Goal: Navigation & Orientation: Find specific page/section

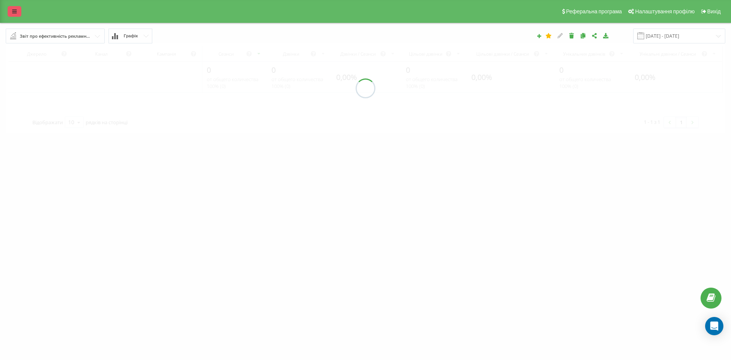
click at [15, 11] on icon at bounding box center [14, 11] width 5 height 5
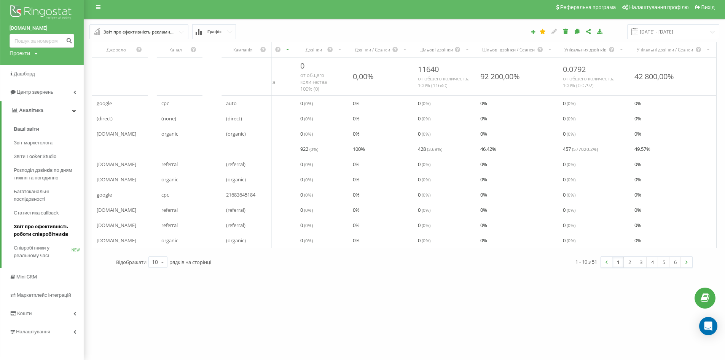
scroll to position [5, 0]
click at [40, 329] on span "Налаштування" at bounding box center [34, 332] width 36 height 6
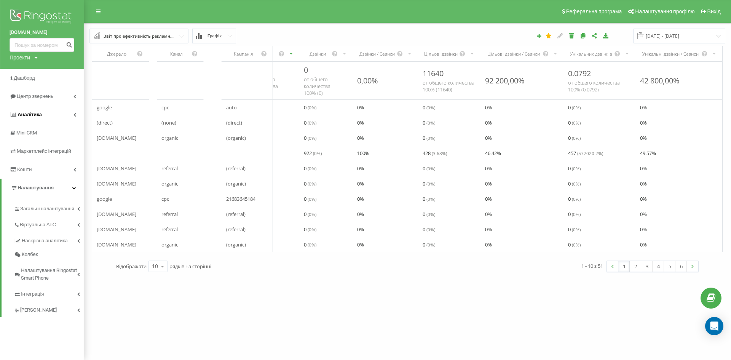
click at [61, 113] on link "Аналiтика" at bounding box center [42, 114] width 84 height 18
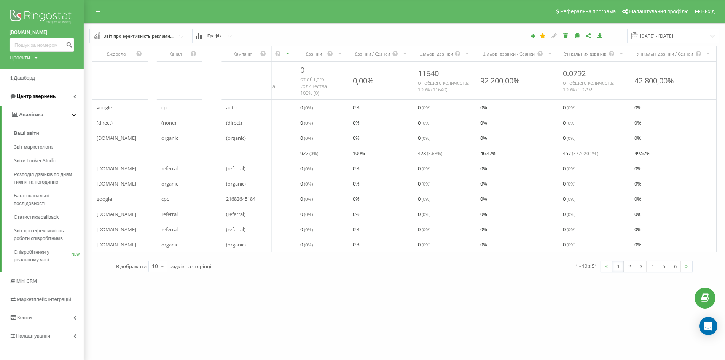
click at [68, 100] on link "Центр звернень" at bounding box center [42, 96] width 84 height 18
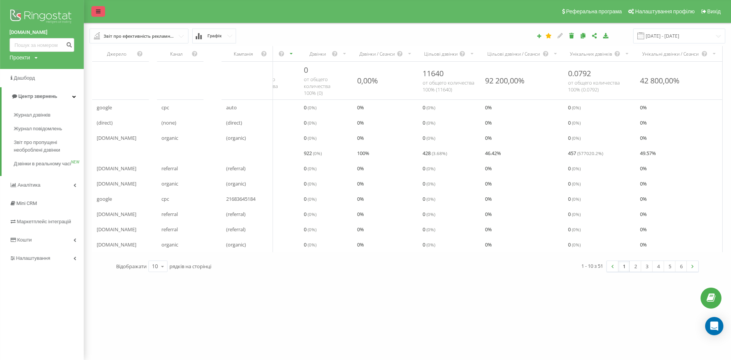
click at [97, 8] on link at bounding box center [98, 11] width 14 height 11
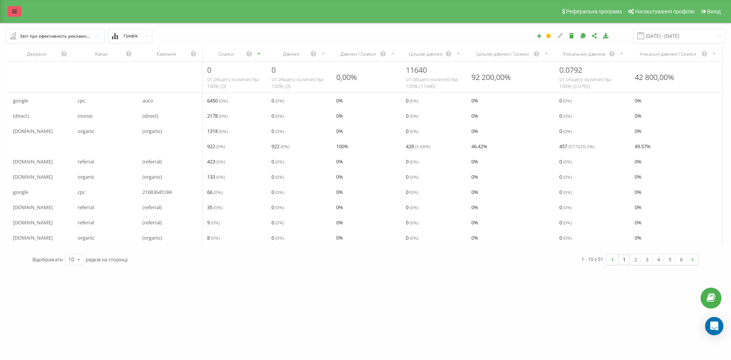
click at [13, 11] on icon at bounding box center [14, 11] width 5 height 5
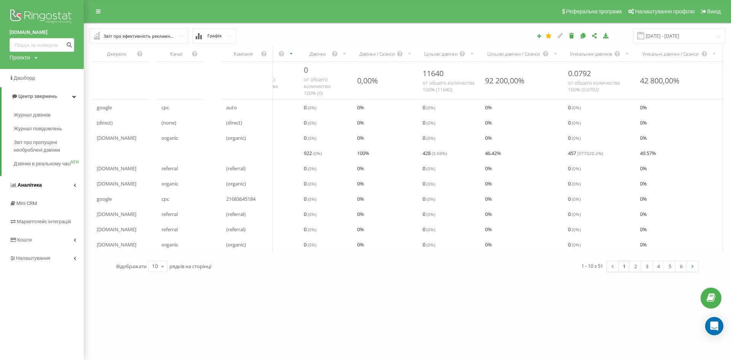
click at [51, 193] on link "Аналiтика" at bounding box center [42, 185] width 84 height 18
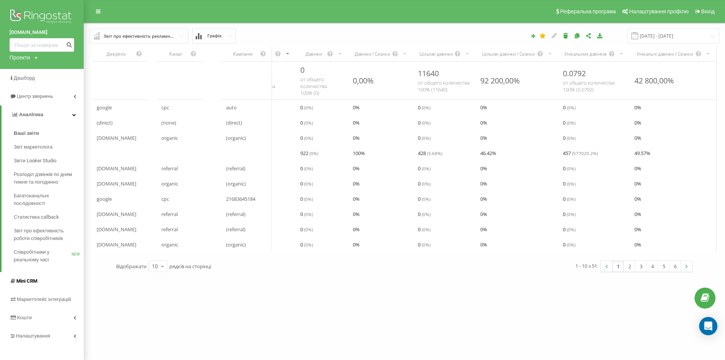
click at [42, 281] on link "Mini CRM" at bounding box center [42, 281] width 84 height 18
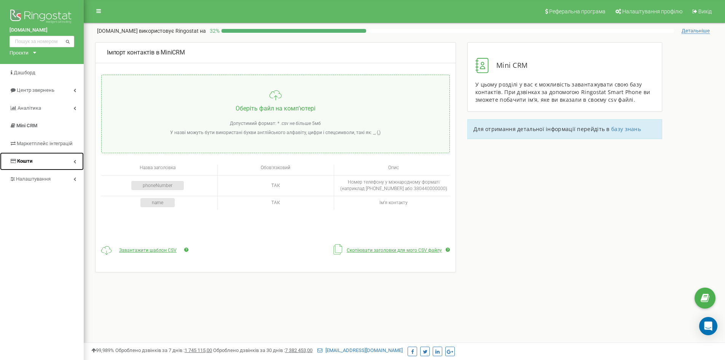
click at [57, 155] on link "Кошти" at bounding box center [42, 161] width 84 height 18
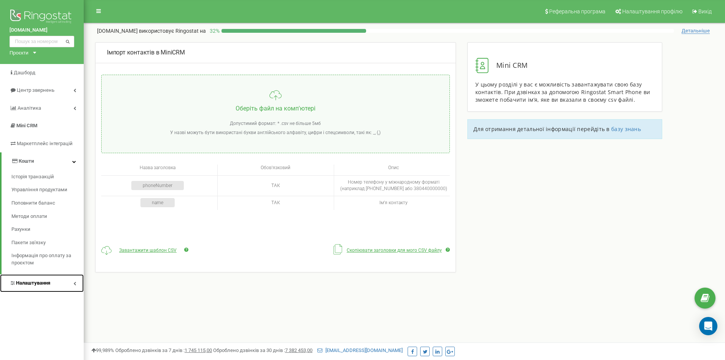
click at [64, 279] on link "Налаштування" at bounding box center [42, 283] width 84 height 18
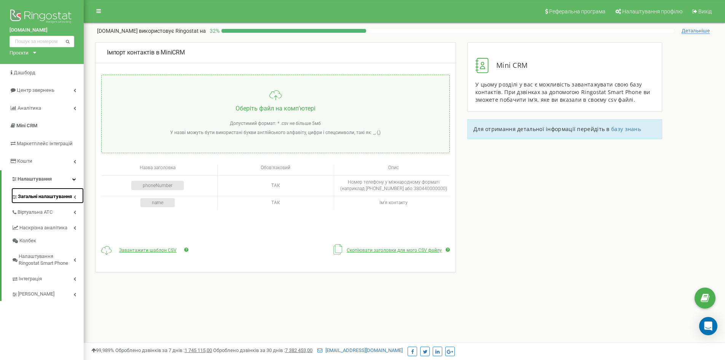
click at [64, 197] on span "Загальні налаштування" at bounding box center [45, 196] width 54 height 7
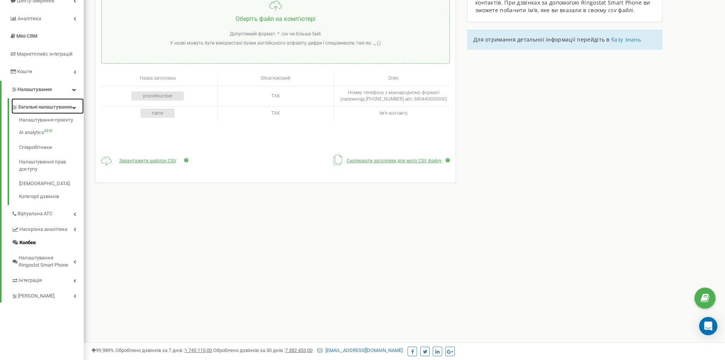
scroll to position [97, 0]
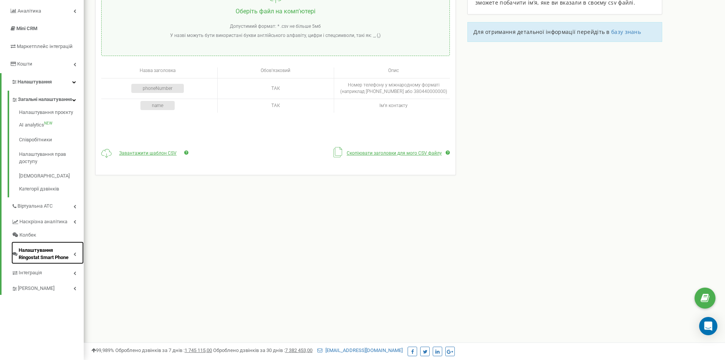
click at [77, 259] on link "Налаштування Ringostat Smart Phone" at bounding box center [47, 252] width 72 height 22
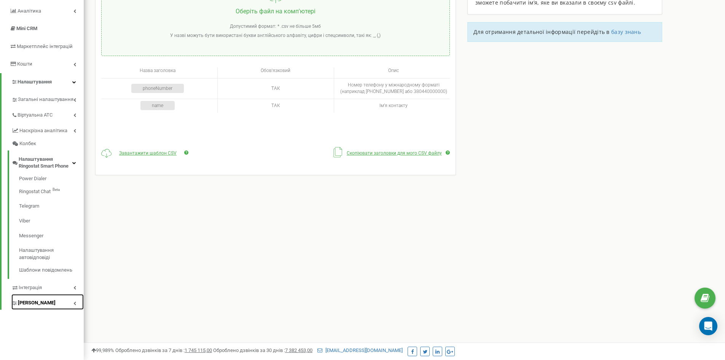
click at [73, 305] on link "Коллтрекінг" at bounding box center [47, 302] width 72 height 16
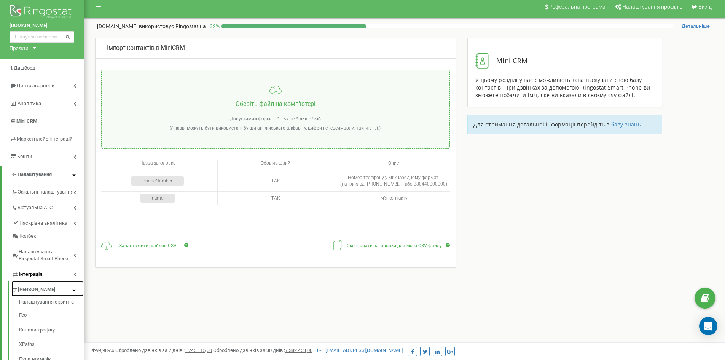
scroll to position [0, 0]
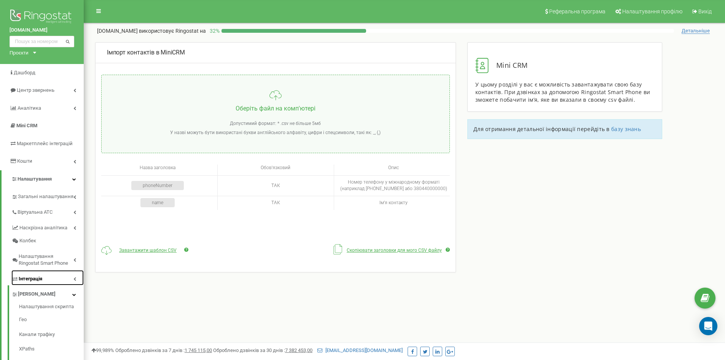
click at [76, 277] on icon at bounding box center [74, 279] width 3 height 4
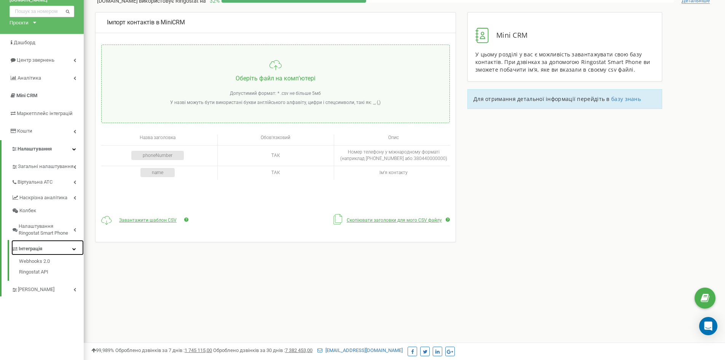
scroll to position [76, 0]
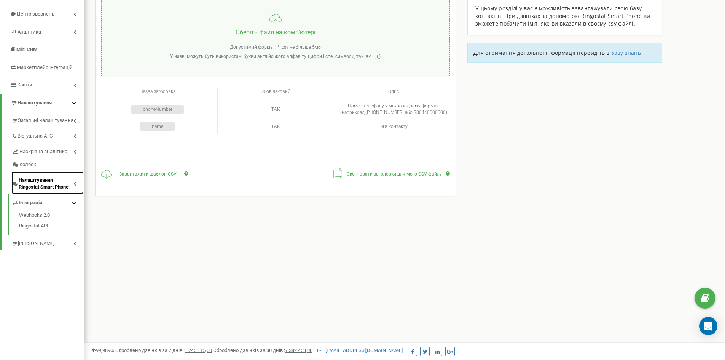
click at [74, 182] on icon at bounding box center [74, 184] width 3 height 4
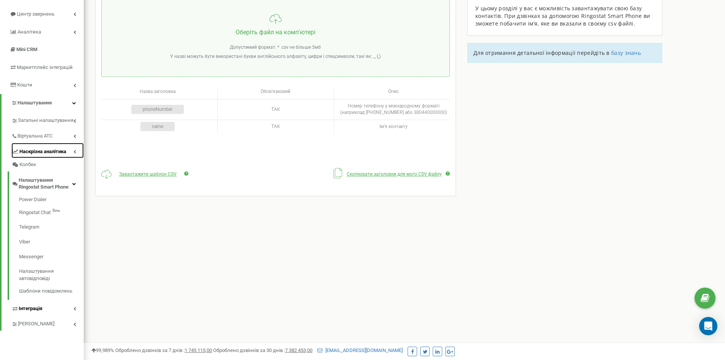
click at [74, 153] on link "Наскрізна аналітика" at bounding box center [47, 151] width 72 height 16
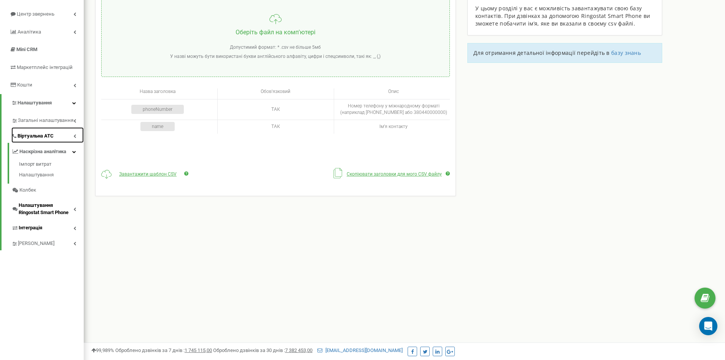
click at [76, 136] on icon at bounding box center [74, 136] width 3 height 4
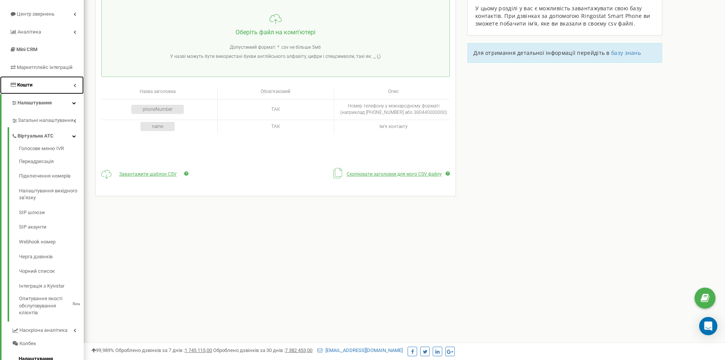
click at [76, 84] on link "Кошти" at bounding box center [42, 85] width 84 height 18
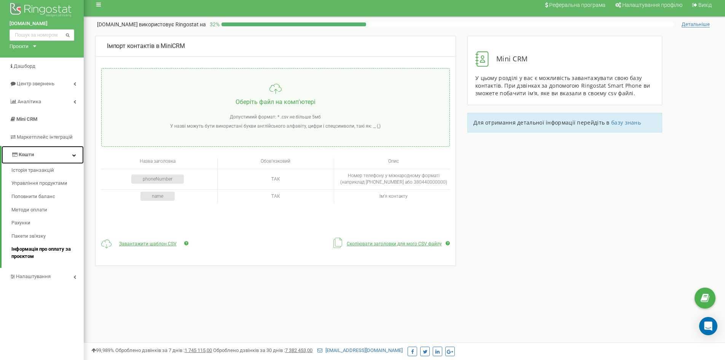
scroll to position [0, 0]
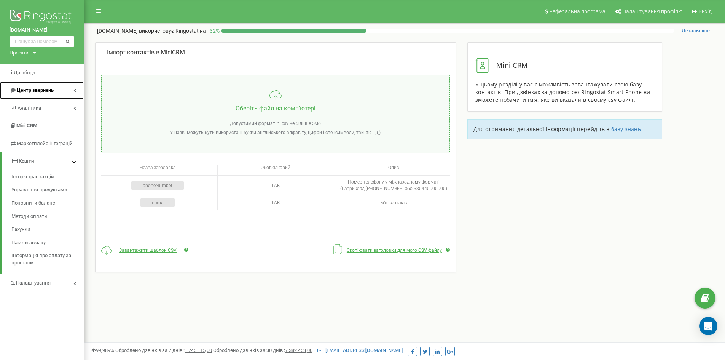
click at [67, 91] on link "Центр звернень" at bounding box center [42, 90] width 84 height 18
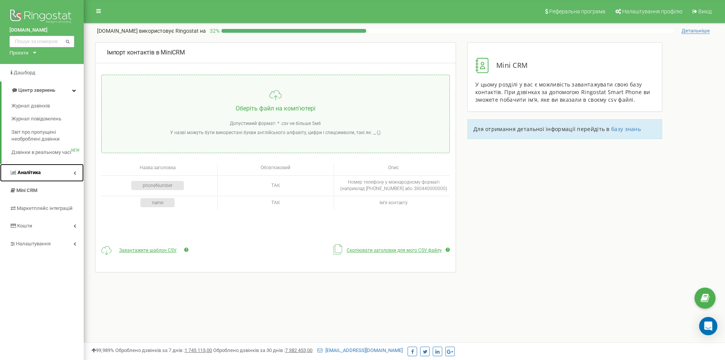
click at [44, 174] on link "Аналiтика" at bounding box center [42, 173] width 84 height 18
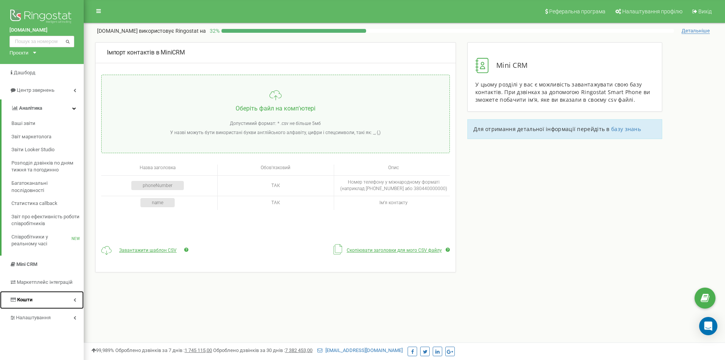
click at [72, 302] on link "Кошти" at bounding box center [42, 300] width 84 height 18
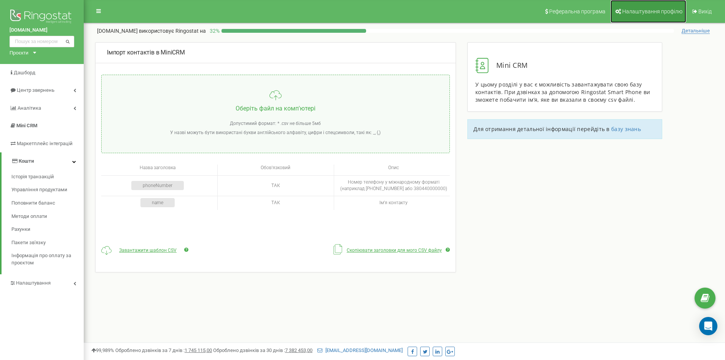
click at [665, 11] on span "Налаштування профілю" at bounding box center [652, 11] width 60 height 6
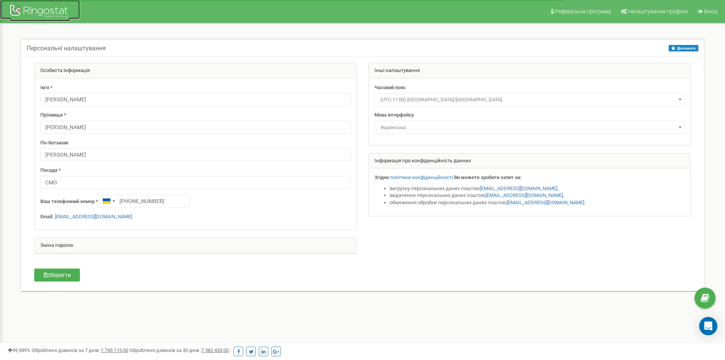
click at [31, 11] on div at bounding box center [40, 12] width 61 height 18
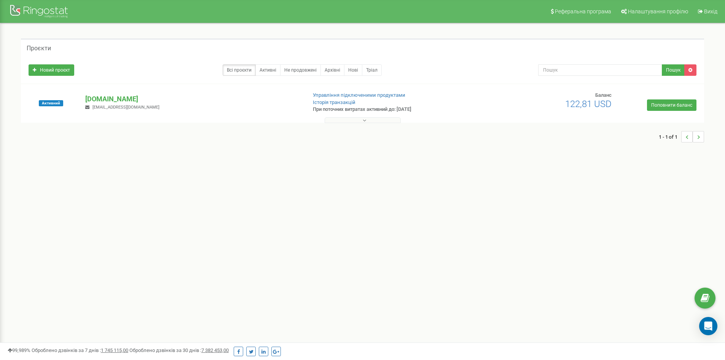
click at [220, 94] on p "[DOMAIN_NAME]" at bounding box center [192, 99] width 215 height 10
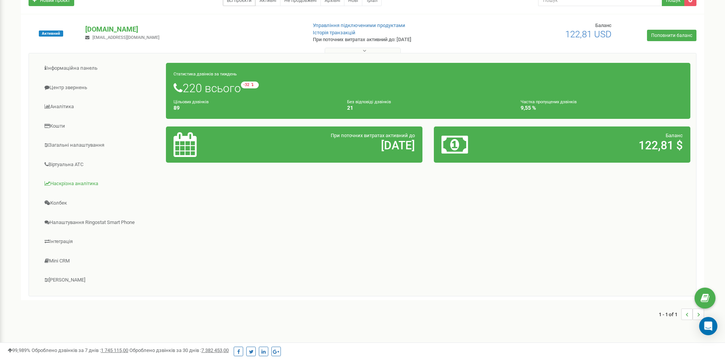
scroll to position [76, 0]
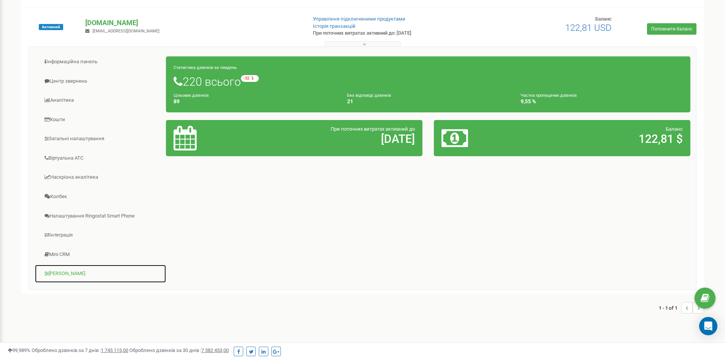
click at [70, 276] on link "Коллтрекінг" at bounding box center [101, 273] width 132 height 19
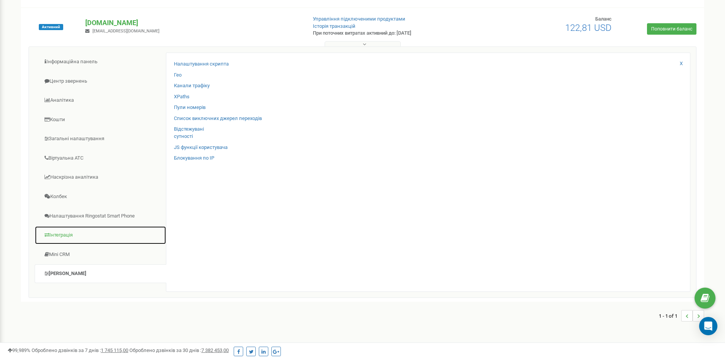
click at [61, 236] on link "Інтеграція" at bounding box center [101, 235] width 132 height 19
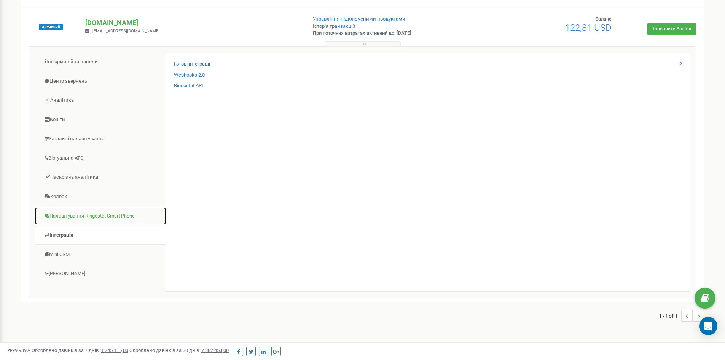
click at [77, 218] on link "Налаштування Ringostat Smart Phone" at bounding box center [101, 216] width 132 height 19
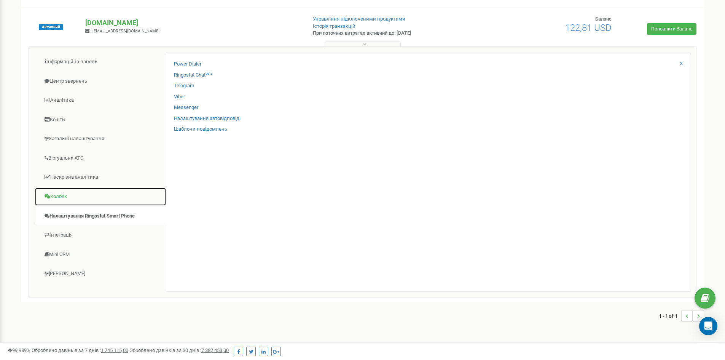
click at [69, 203] on link "Колбек" at bounding box center [101, 196] width 132 height 19
click at [76, 171] on link "Наскрізна аналітика" at bounding box center [101, 177] width 132 height 19
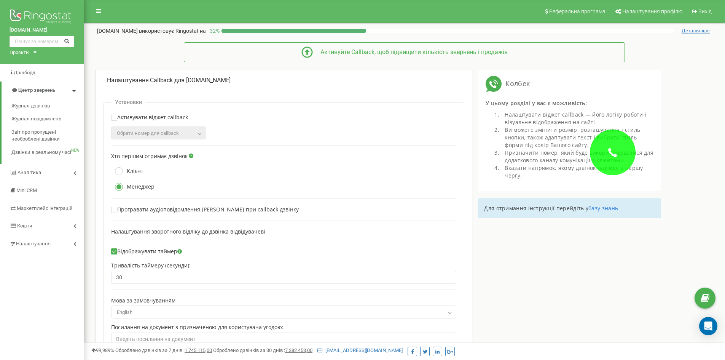
click at [24, 6] on div "[DOMAIN_NAME] Проєкти [DOMAIN_NAME]" at bounding box center [42, 32] width 84 height 64
click at [24, 11] on img at bounding box center [42, 17] width 65 height 19
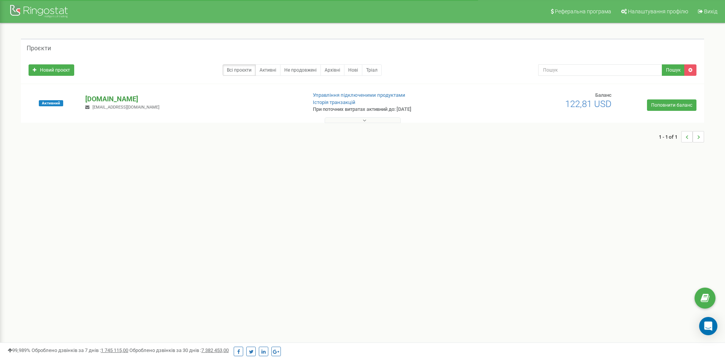
click at [122, 97] on p "[DOMAIN_NAME]" at bounding box center [192, 99] width 215 height 10
